Goal: Task Accomplishment & Management: Complete application form

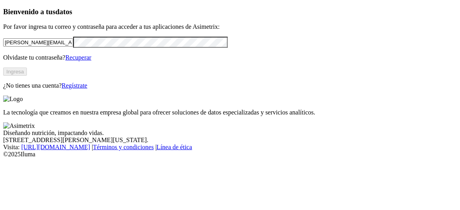
click at [73, 47] on input "[PERSON_NAME][EMAIL_ADDRESS][PERSON_NAME][DOMAIN_NAME]" at bounding box center [38, 42] width 70 height 8
paste input "[URL][DOMAIN_NAME]"
type input "[URL][DOMAIN_NAME]"
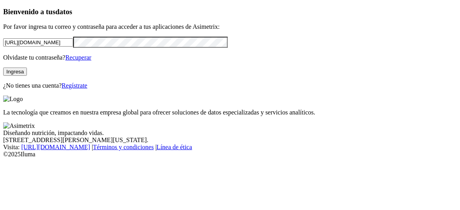
drag, startPoint x: 137, startPoint y: 49, endPoint x: 0, endPoint y: 42, distance: 136.6
click at [3, 42] on div "Bienvenido a tus datos Por favor ingresa tu correo y contraseña para acceder a …" at bounding box center [230, 49] width 454 height 82
click at [73, 47] on input "email" at bounding box center [38, 42] width 70 height 8
paste input "[URL][DOMAIN_NAME]"
drag, startPoint x: 138, startPoint y: 51, endPoint x: 0, endPoint y: 78, distance: 140.4
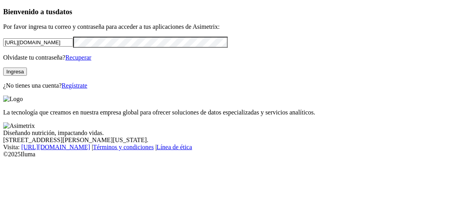
click at [3, 78] on div "Bienvenido a tus datos Por favor ingresa tu correo y contraseña para acceder a …" at bounding box center [230, 49] width 454 height 82
paste input "[EMAIL_ADDRESS][DOMAIN_NAME]"
type input "[EMAIL_ADDRESS][DOMAIN_NAME]"
click input "submit" at bounding box center [0, 0] width 0 height 0
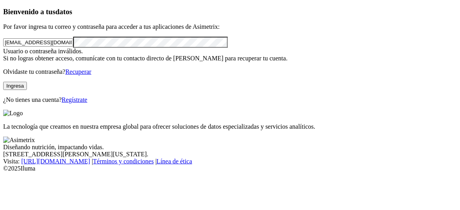
click at [27, 90] on button "Ingresa" at bounding box center [15, 86] width 24 height 8
